Goal: Task Accomplishment & Management: Manage account settings

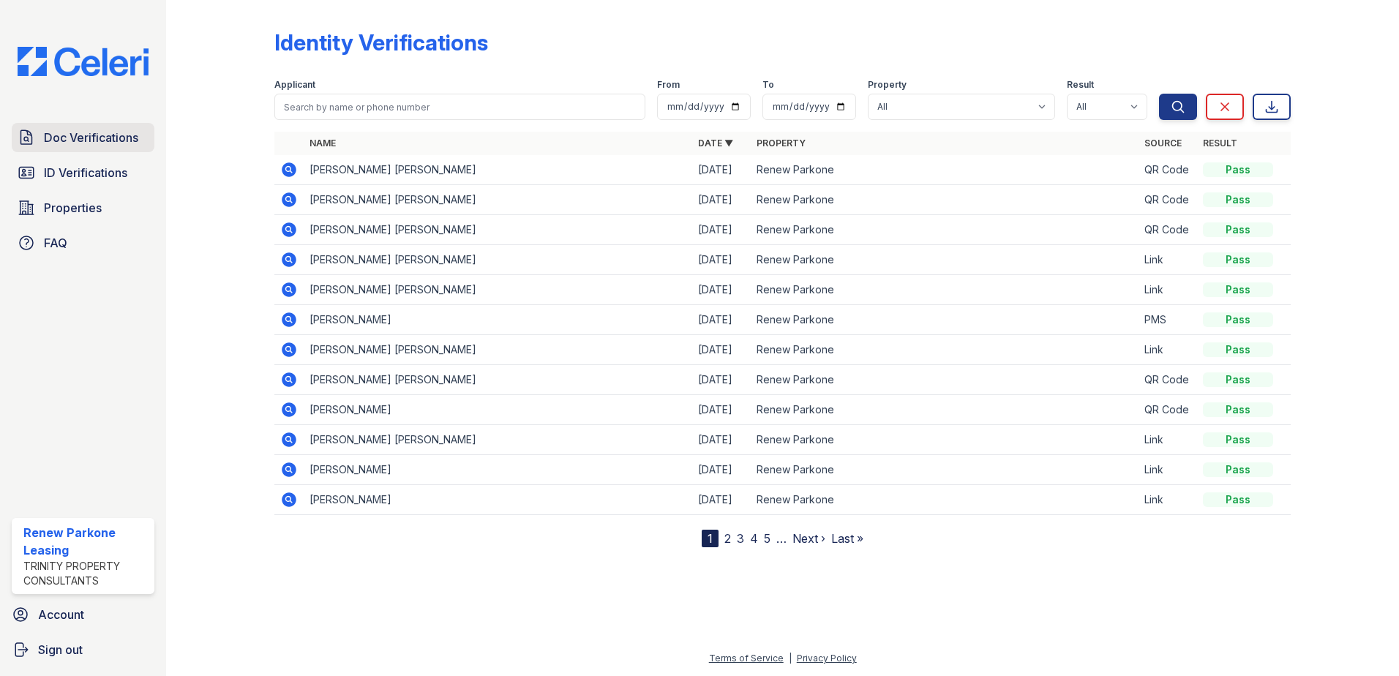
click at [55, 152] on link "Doc Verifications" at bounding box center [83, 137] width 143 height 29
click at [64, 168] on span "ID Verifications" at bounding box center [85, 173] width 83 height 18
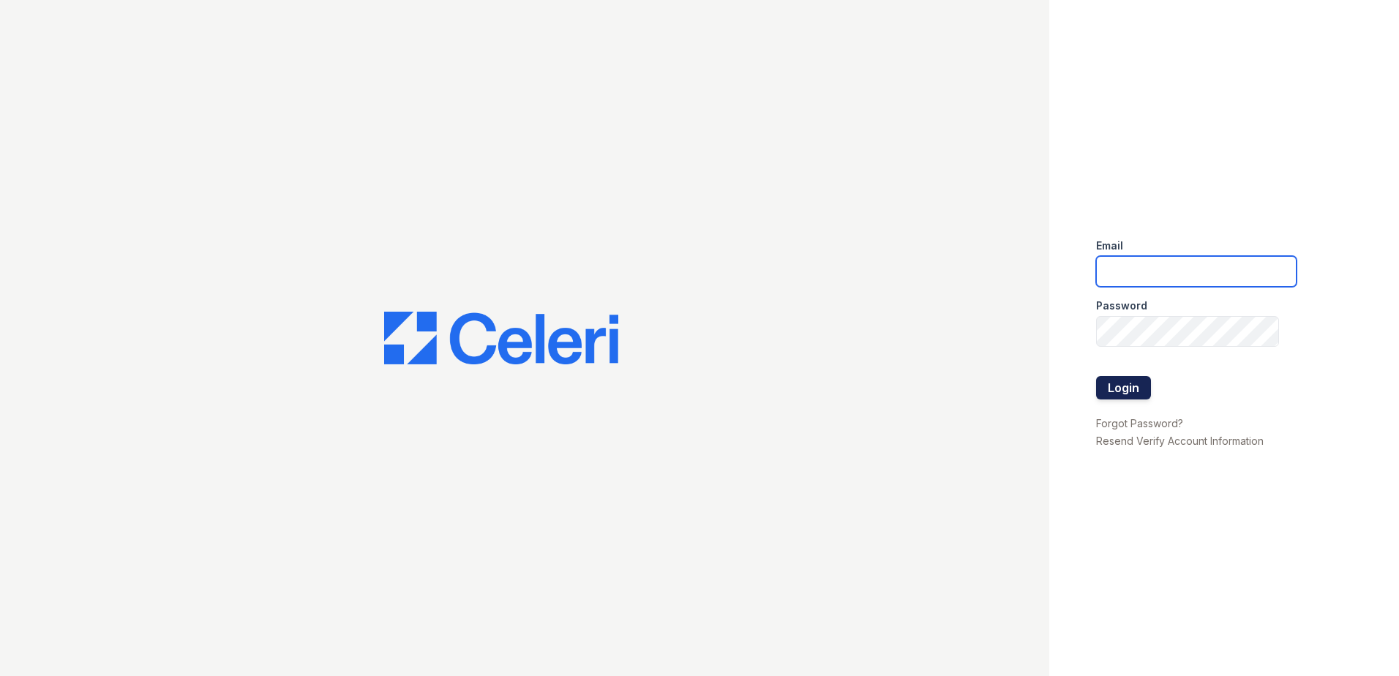
type input "[EMAIL_ADDRESS][DOMAIN_NAME]"
click at [1138, 393] on button "Login" at bounding box center [1123, 387] width 55 height 23
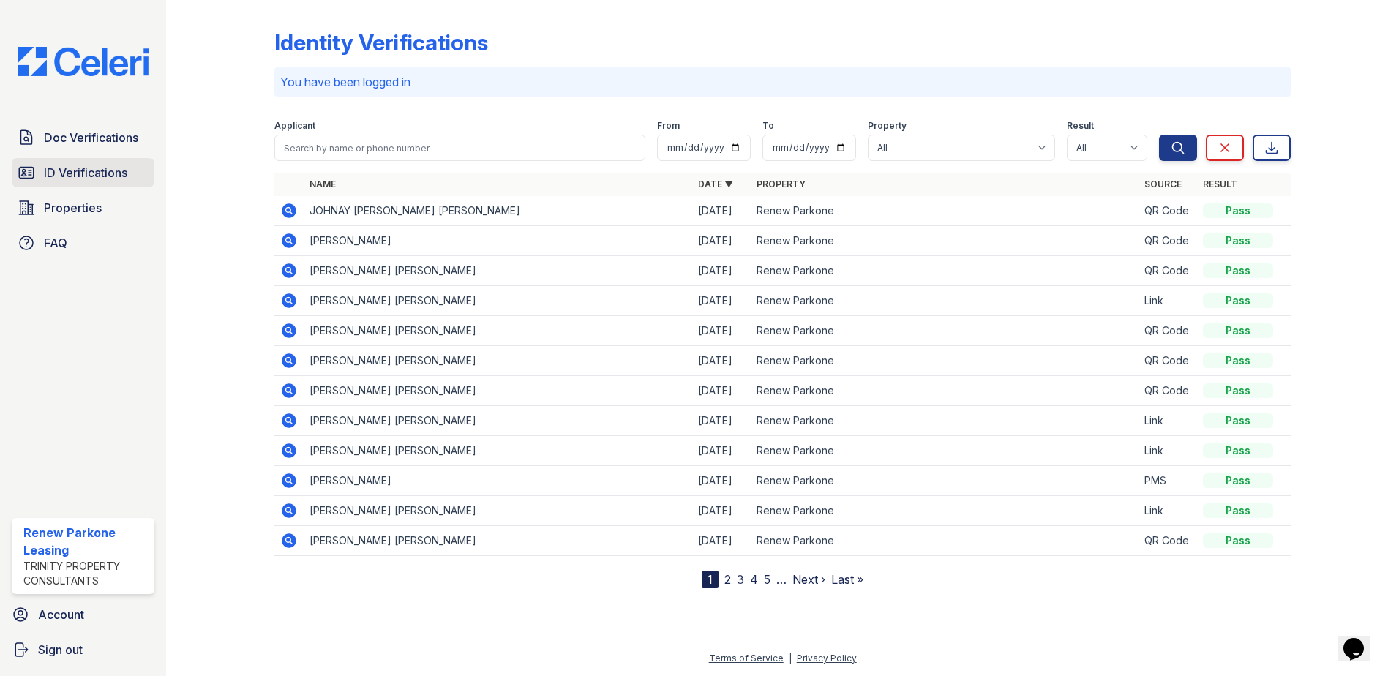
click at [94, 172] on span "ID Verifications" at bounding box center [85, 173] width 83 height 18
